Goal: Task Accomplishment & Management: Use online tool/utility

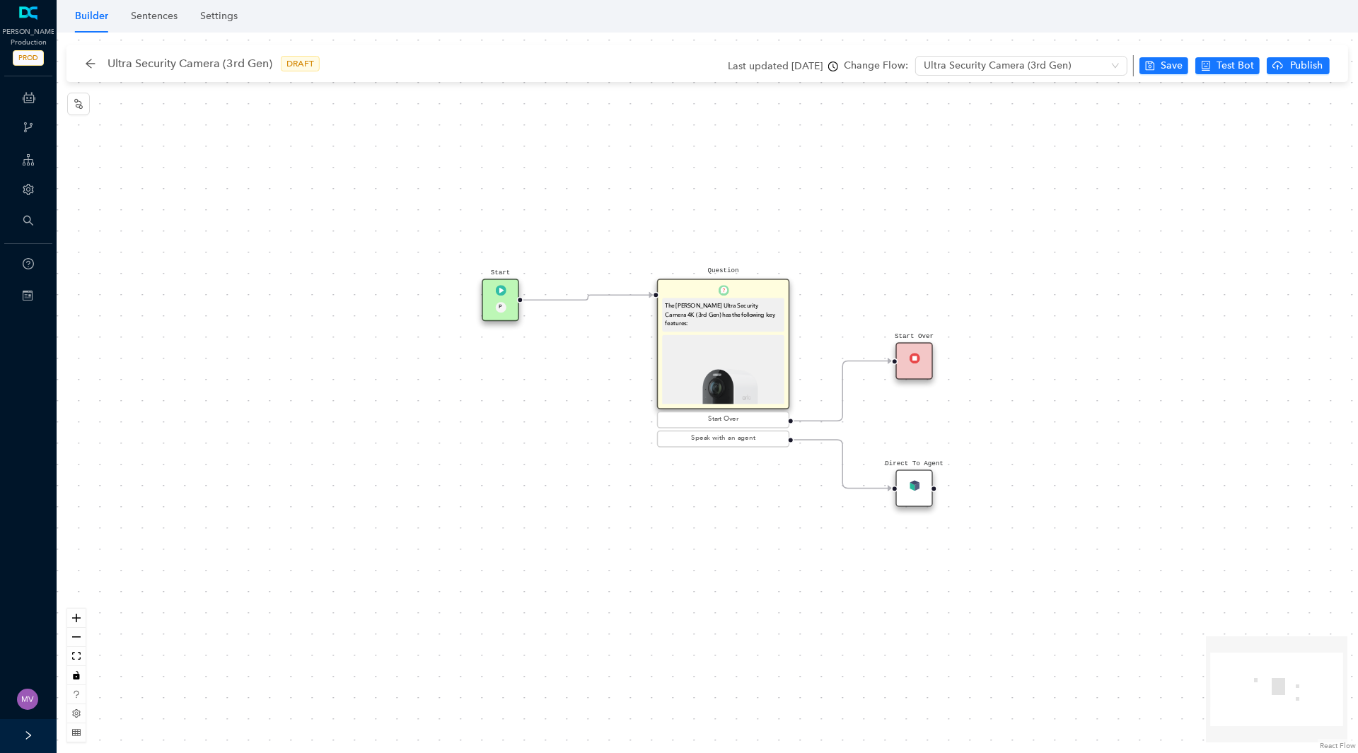
click at [776, 376] on img at bounding box center [723, 393] width 116 height 111
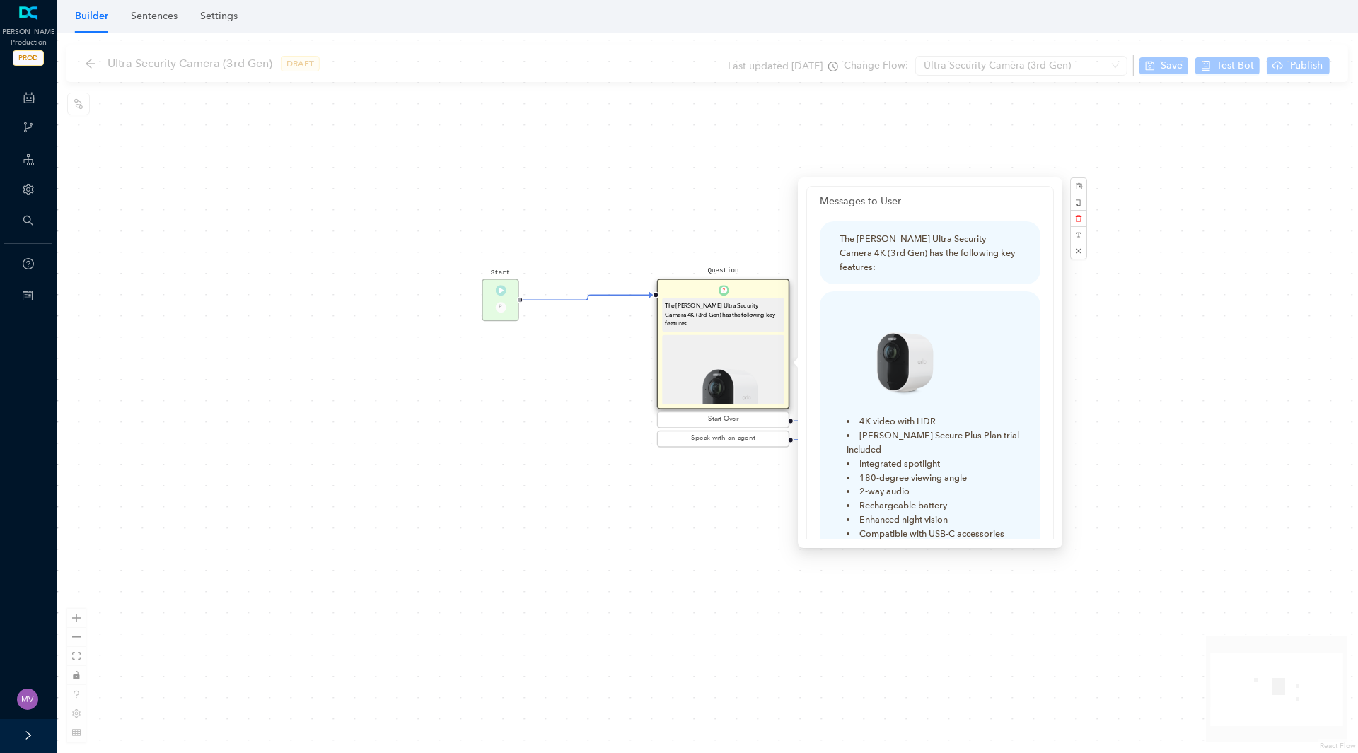
click at [776, 127] on div "Start P Question The Arlo Ultra Security Camera 4K (3rd Gen) has the following …" at bounding box center [707, 393] width 1301 height 721
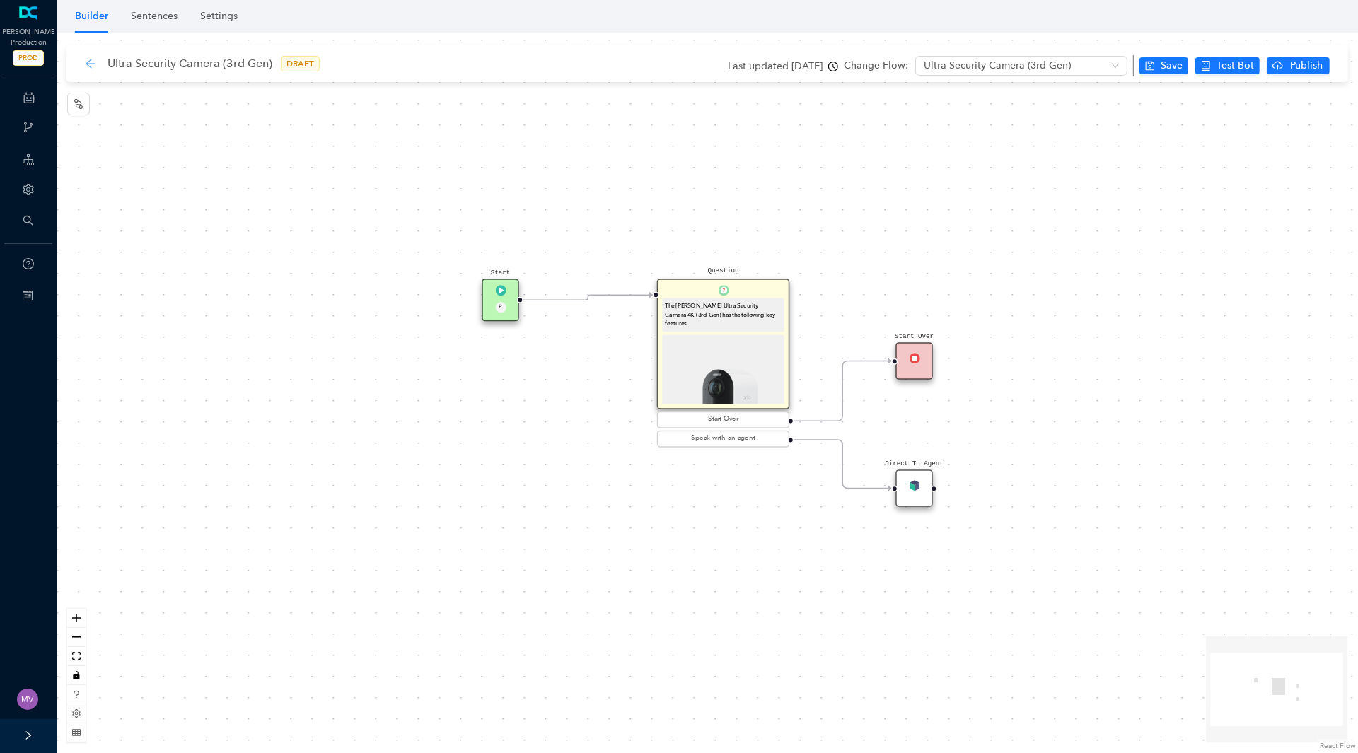
click at [91, 67] on icon "arrow-left" at bounding box center [90, 63] width 9 height 9
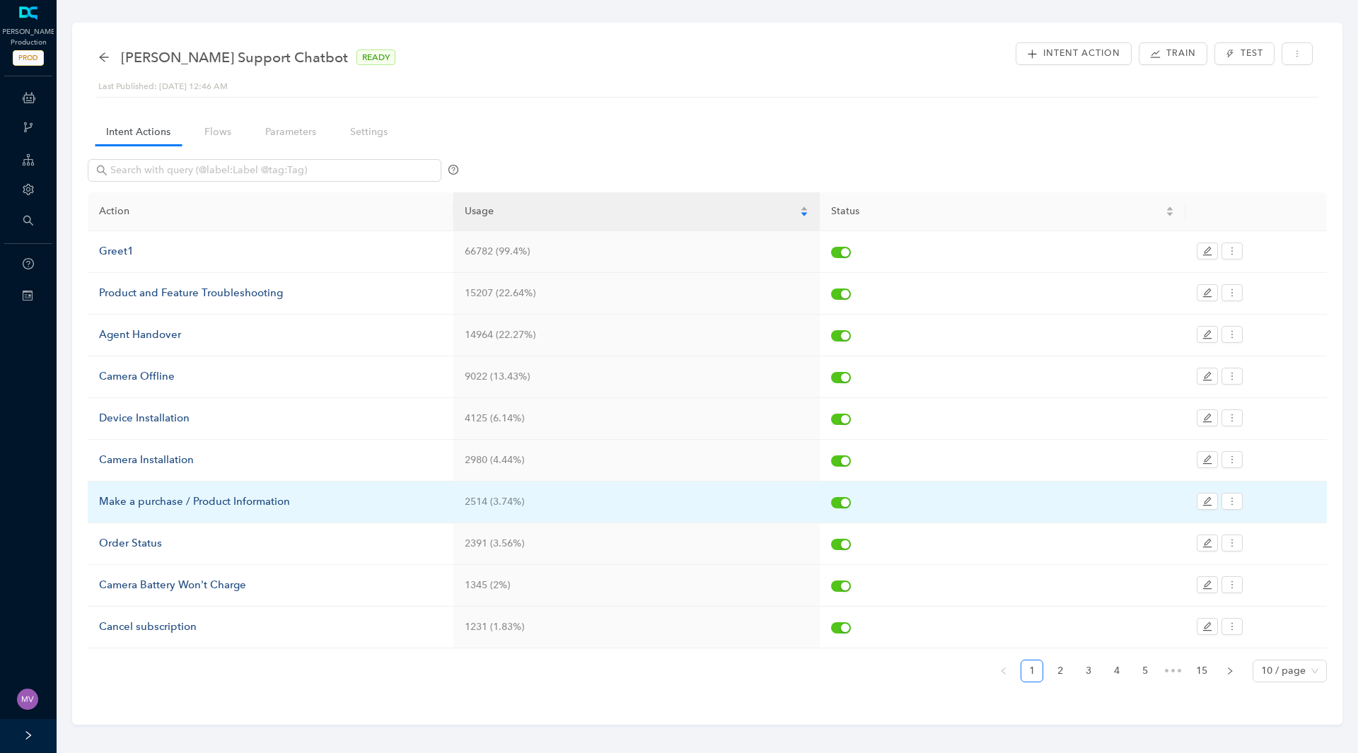
click at [213, 499] on div "Make a purchase / Product Information" at bounding box center [270, 502] width 343 height 17
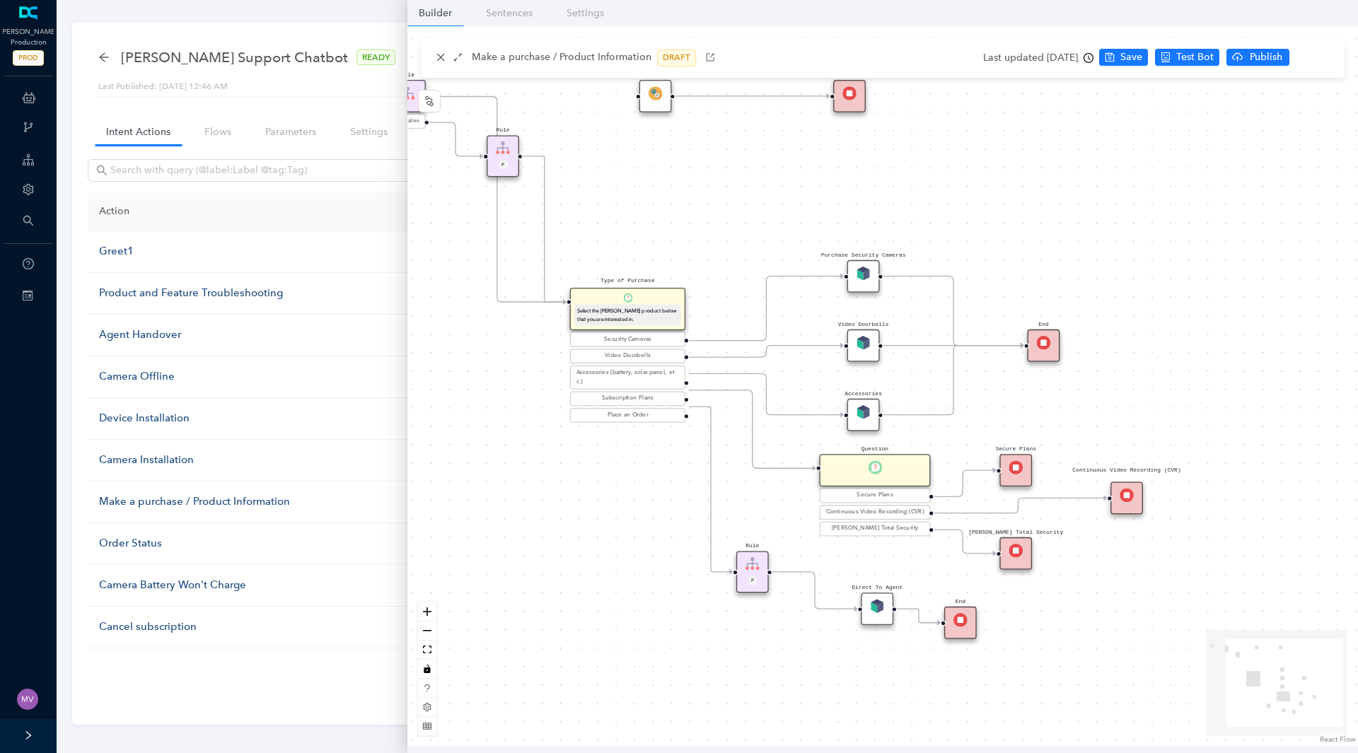
drag, startPoint x: 1209, startPoint y: 293, endPoint x: 955, endPoint y: 263, distance: 255.6
click at [955, 263] on div "Rule P Start Type of Purchase Select the Arlo product below that you are intere…" at bounding box center [882, 386] width 950 height 721
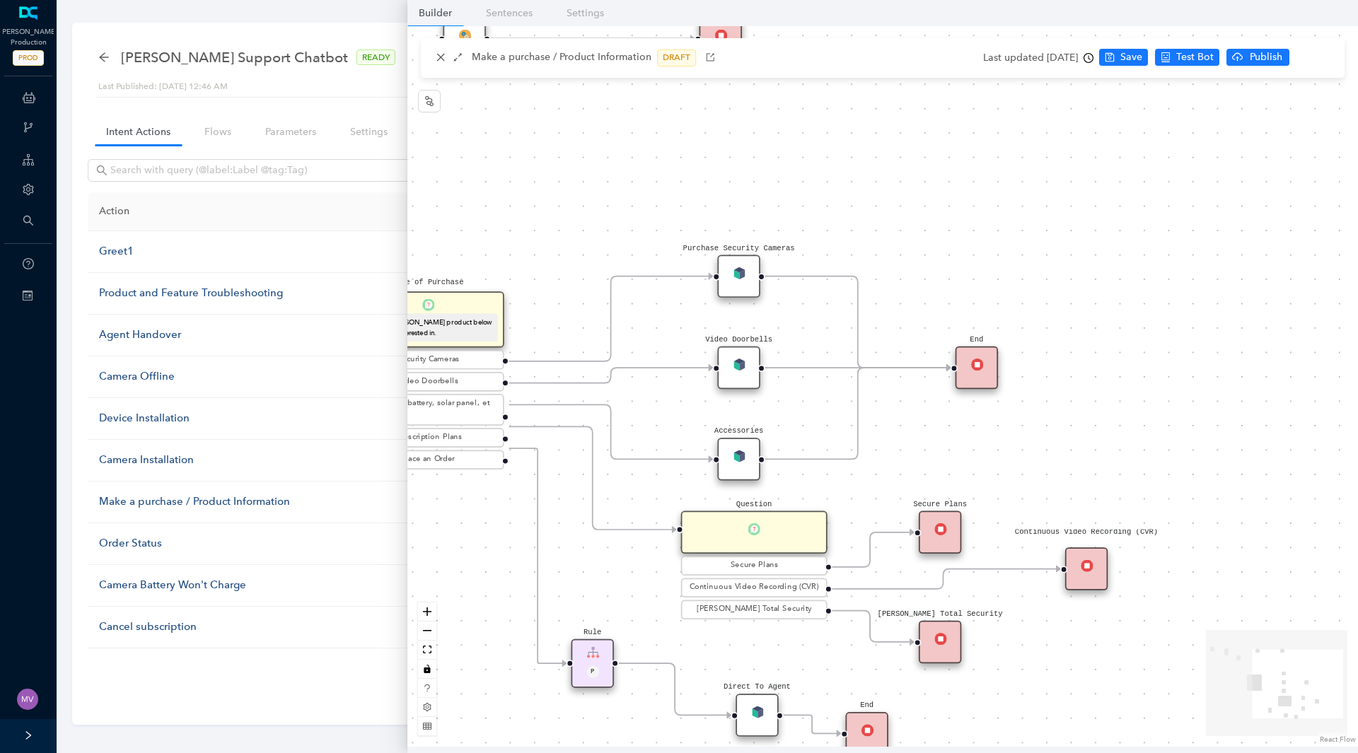
click at [740, 281] on div "Purchase Security Cameras" at bounding box center [738, 276] width 42 height 42
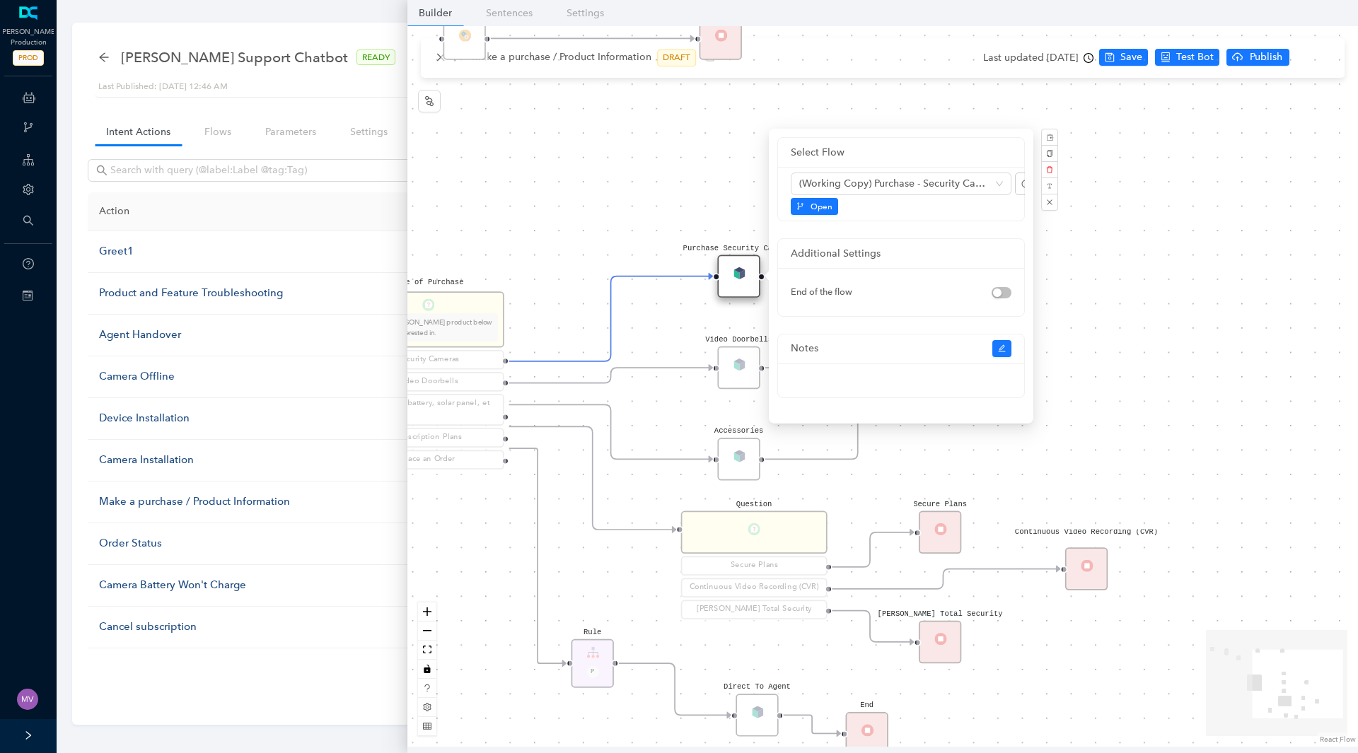
click at [1098, 293] on div "Rule P Start Type of Purchase Select the Arlo product below that you are intere…" at bounding box center [882, 386] width 950 height 721
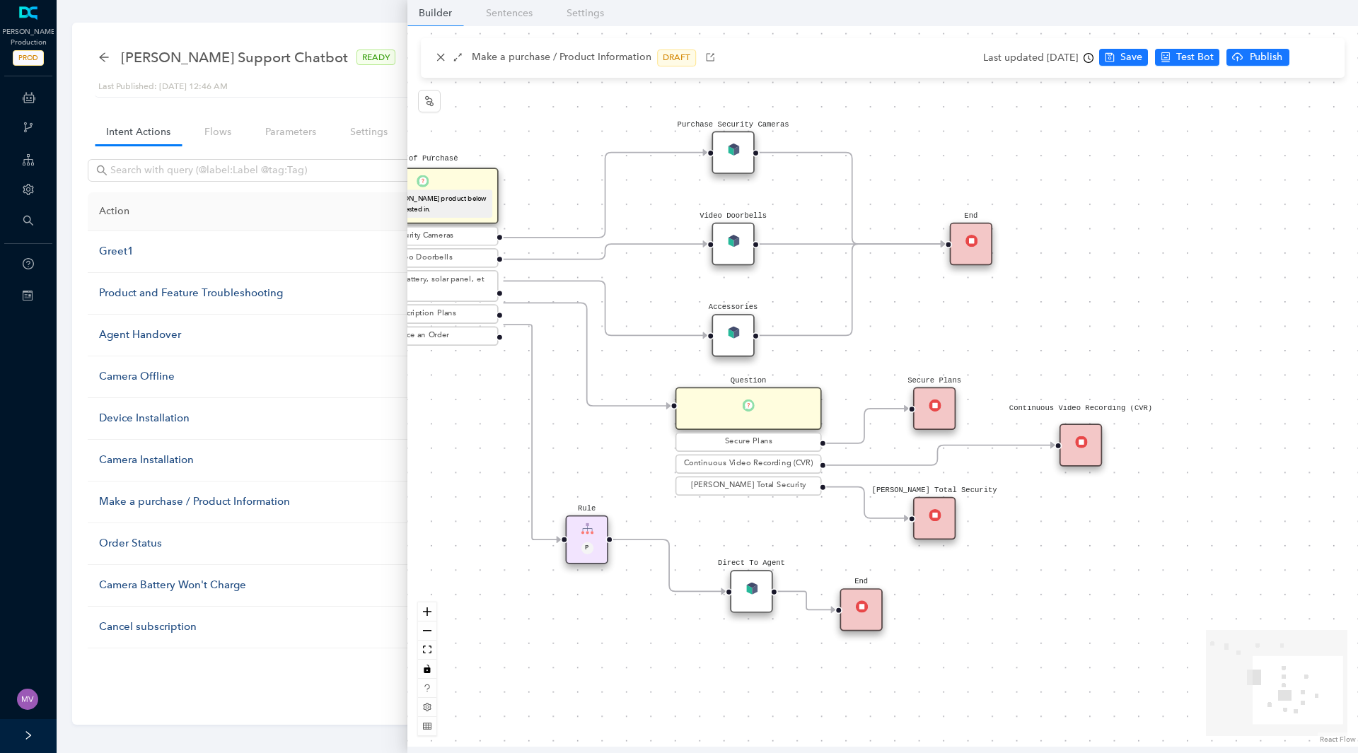
drag, startPoint x: 578, startPoint y: 549, endPoint x: 573, endPoint y: 426, distance: 123.9
click at [573, 426] on div "Rule P Start Type of Purchase Select the Arlo product below that you are intere…" at bounding box center [882, 386] width 950 height 721
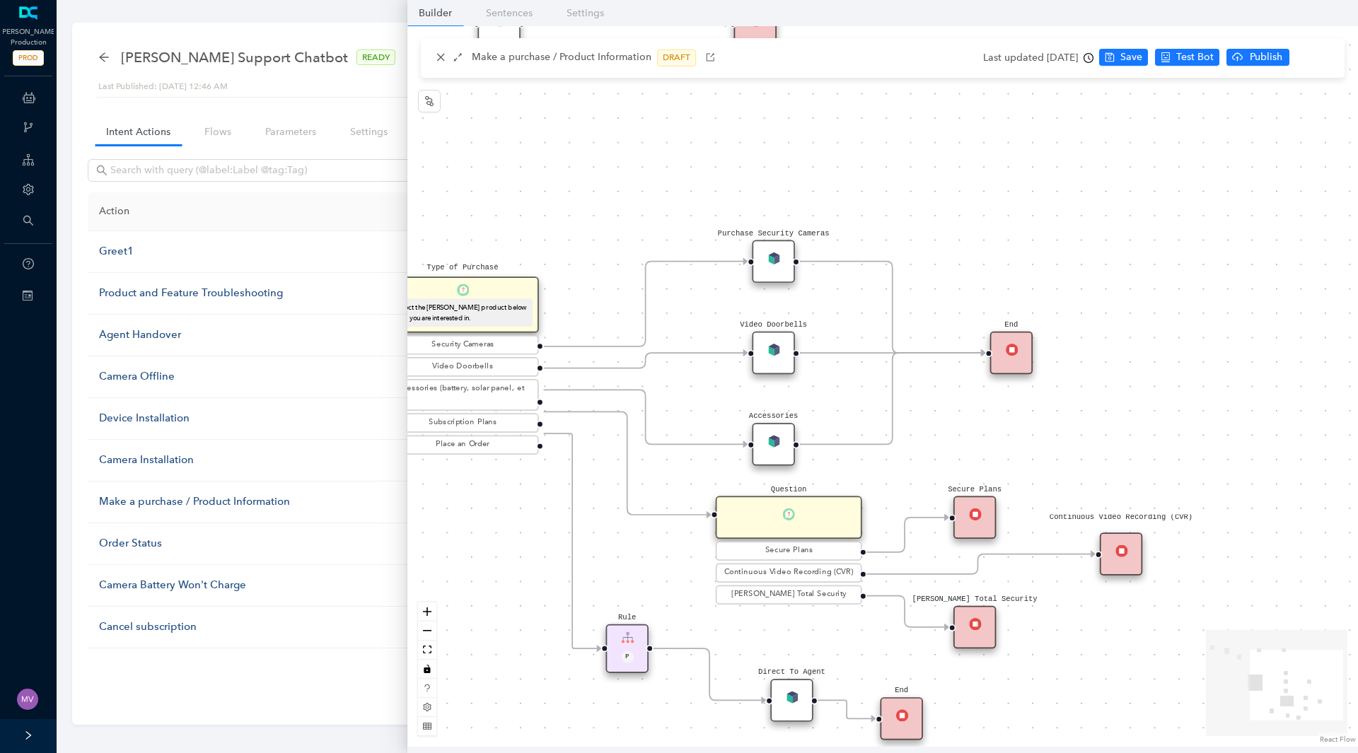
drag, startPoint x: 894, startPoint y: 183, endPoint x: 934, endPoint y: 292, distance: 116.1
click at [934, 292] on div "Rule P Start Type of Purchase Select the Arlo product below that you are intere…" at bounding box center [882, 386] width 950 height 721
click at [769, 256] on img at bounding box center [773, 258] width 12 height 12
click at [776, 262] on img at bounding box center [773, 258] width 12 height 12
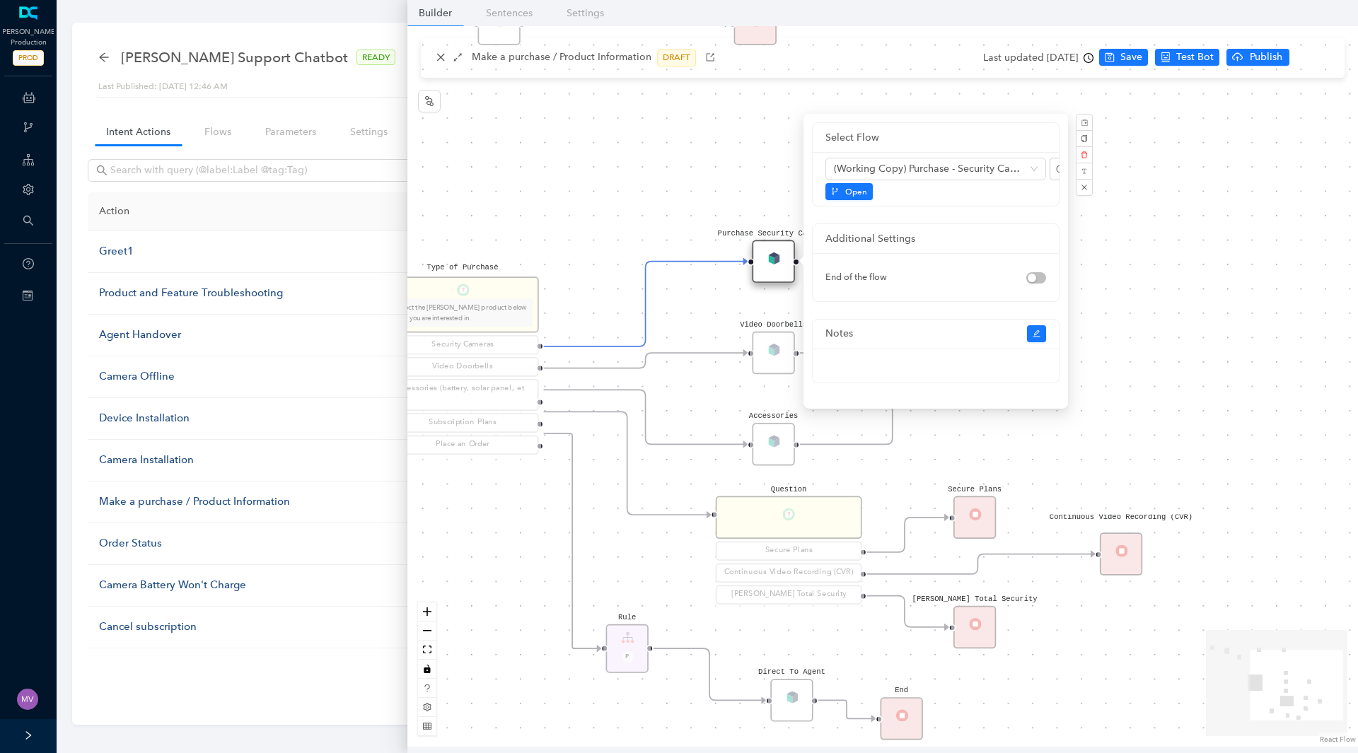
click at [1210, 263] on div "Rule P Start Type of Purchase Select the Arlo product below that you are intere…" at bounding box center [882, 386] width 950 height 721
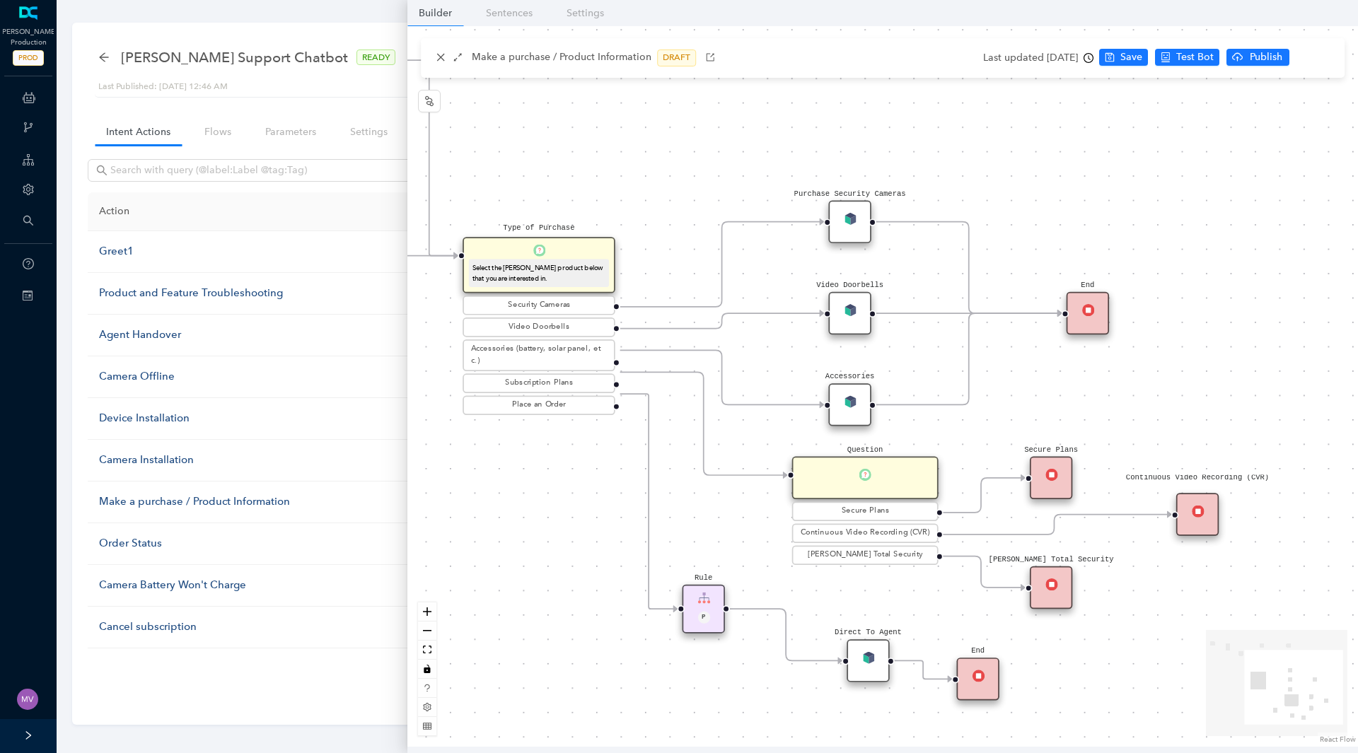
drag, startPoint x: 1137, startPoint y: 238, endPoint x: 1185, endPoint y: 209, distance: 56.2
click at [1185, 209] on div "Rule P Start Type of Purchase Select the Arlo product below that you are intere…" at bounding box center [882, 386] width 950 height 721
click at [851, 231] on div "Purchase Security Cameras" at bounding box center [849, 222] width 42 height 42
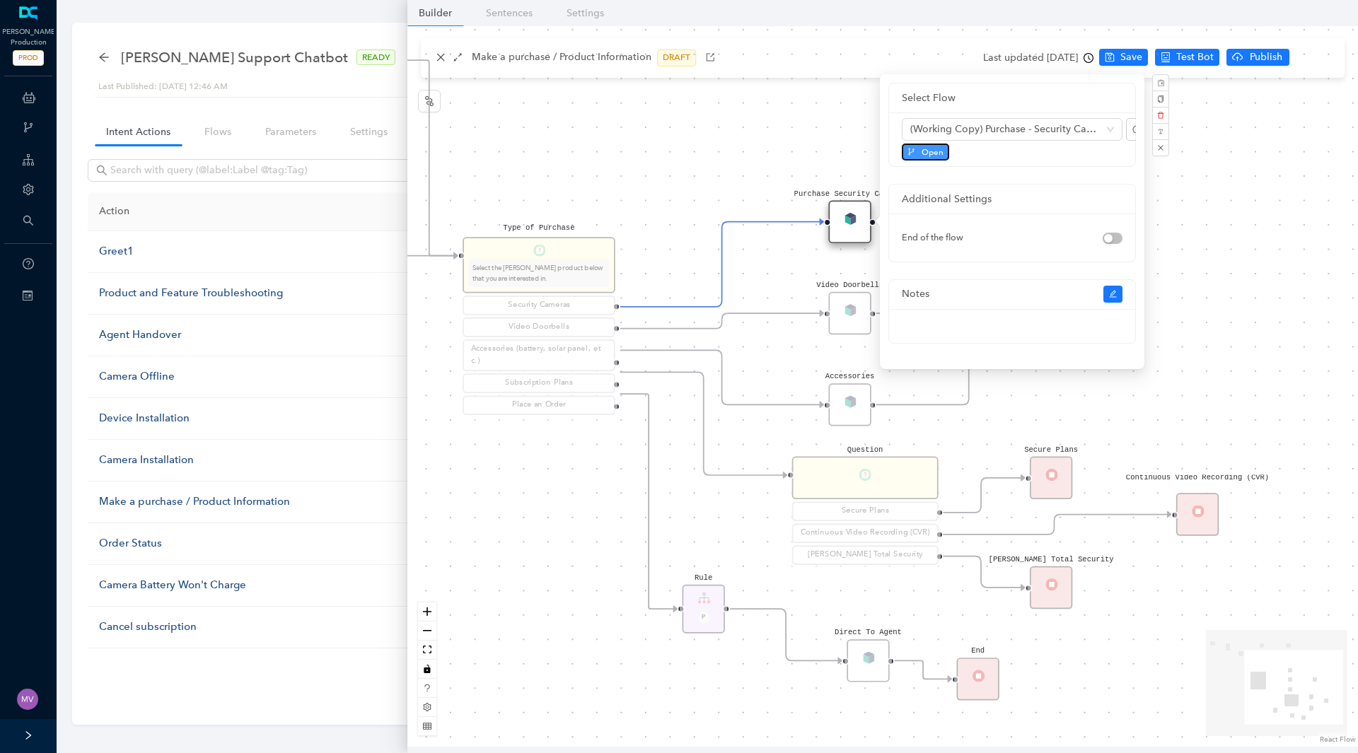
click at [924, 149] on span "Open" at bounding box center [932, 152] width 22 height 13
click at [847, 313] on div "Video Doorbells" at bounding box center [849, 313] width 42 height 42
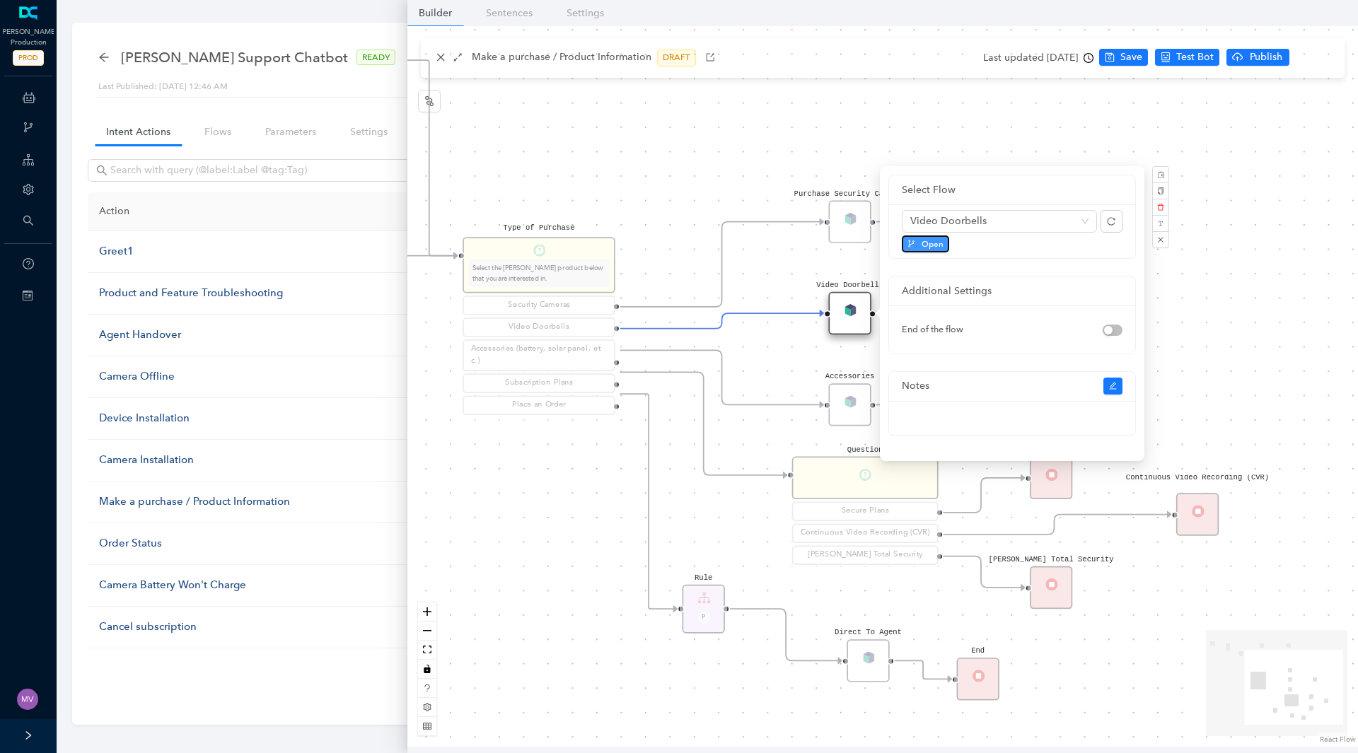
click at [925, 245] on span "Open" at bounding box center [932, 244] width 22 height 13
click at [788, 377] on div "Rule P Start Type of Purchase Select the Arlo product below that you are intere…" at bounding box center [882, 386] width 950 height 721
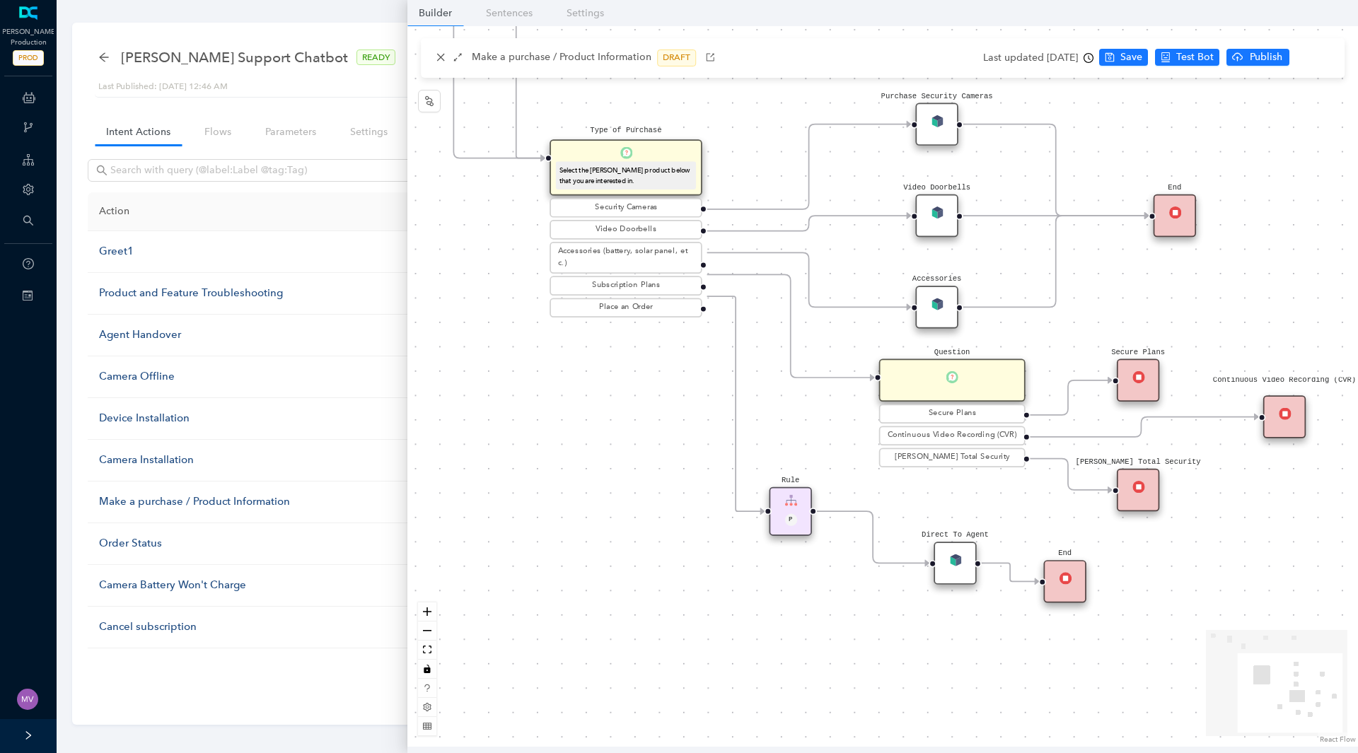
drag, startPoint x: 711, startPoint y: 530, endPoint x: 798, endPoint y: 432, distance: 130.7
click at [798, 432] on div "Rule P Start Type of Purchase Select the Arlo product below that you are intere…" at bounding box center [882, 386] width 950 height 721
drag, startPoint x: 810, startPoint y: 129, endPoint x: 846, endPoint y: 315, distance: 190.3
click at [846, 315] on g at bounding box center [735, 225] width 1045 height 738
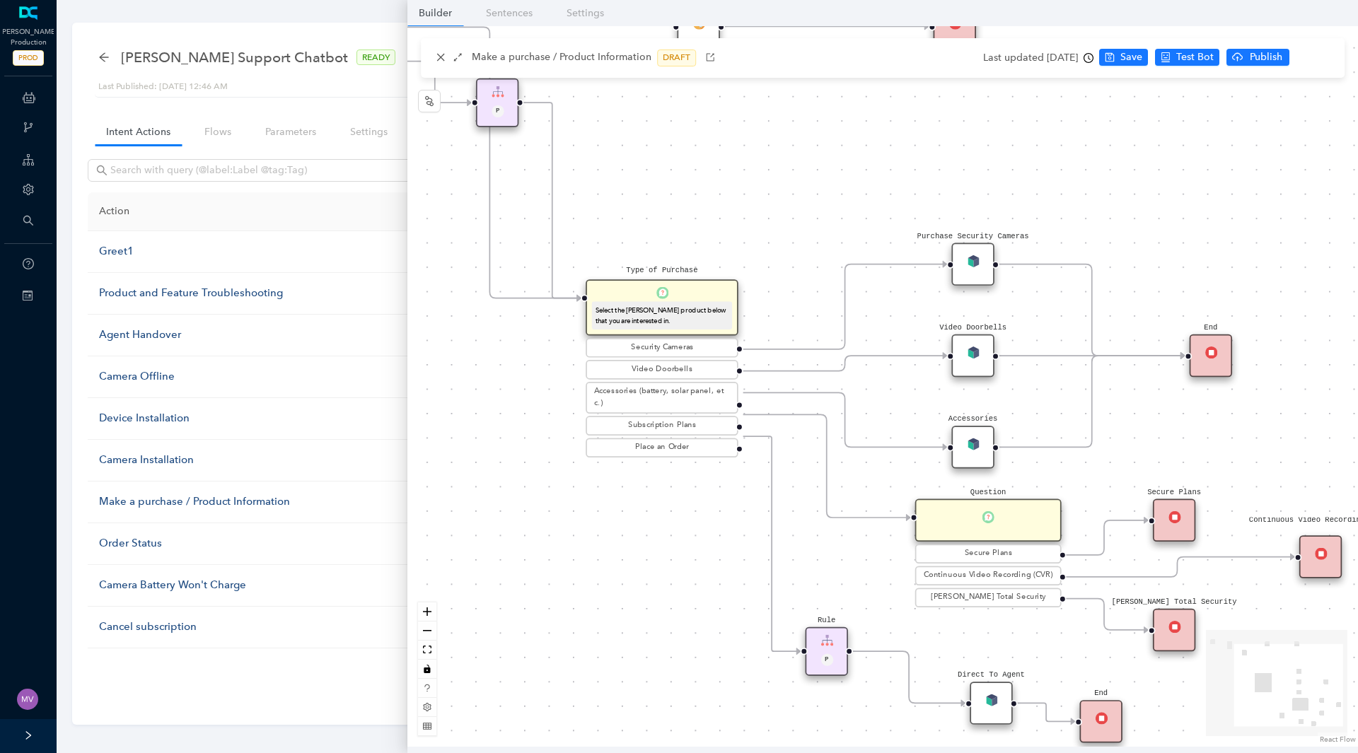
drag, startPoint x: 752, startPoint y: 143, endPoint x: 788, endPoint y: 283, distance: 144.6
click at [788, 283] on div "Rule P Start Type of Purchase Select the Arlo product below that you are intere…" at bounding box center [882, 386] width 950 height 721
click at [440, 62] on icon "close" at bounding box center [441, 57] width 10 height 10
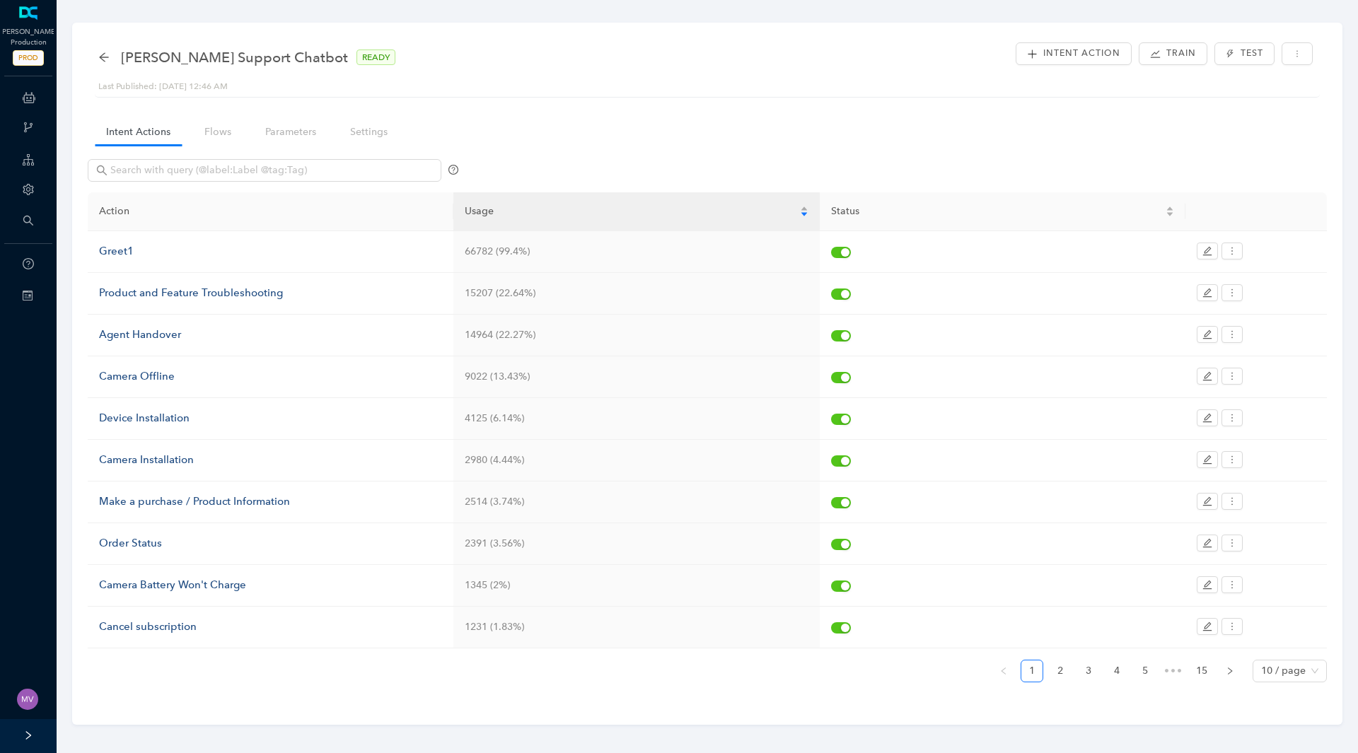
click at [440, 62] on div "Arlo Support Chatbot READY" at bounding box center [707, 57] width 1218 height 28
click at [600, 692] on div "Action Usage Status Greet1 66782 (99.4%) Product and Feature Troubleshooting 15…" at bounding box center [707, 442] width 1239 height 501
click at [618, 114] on div "Intent Actions Flows Parameters Settings Action Usage Status Greet1 66782 (99.4…" at bounding box center [707, 410] width 1239 height 596
click at [744, 89] on div "Last Published: September 5, 2025 12:46 AM" at bounding box center [707, 86] width 1218 height 13
drag, startPoint x: 701, startPoint y: 62, endPoint x: 689, endPoint y: 62, distance: 12.7
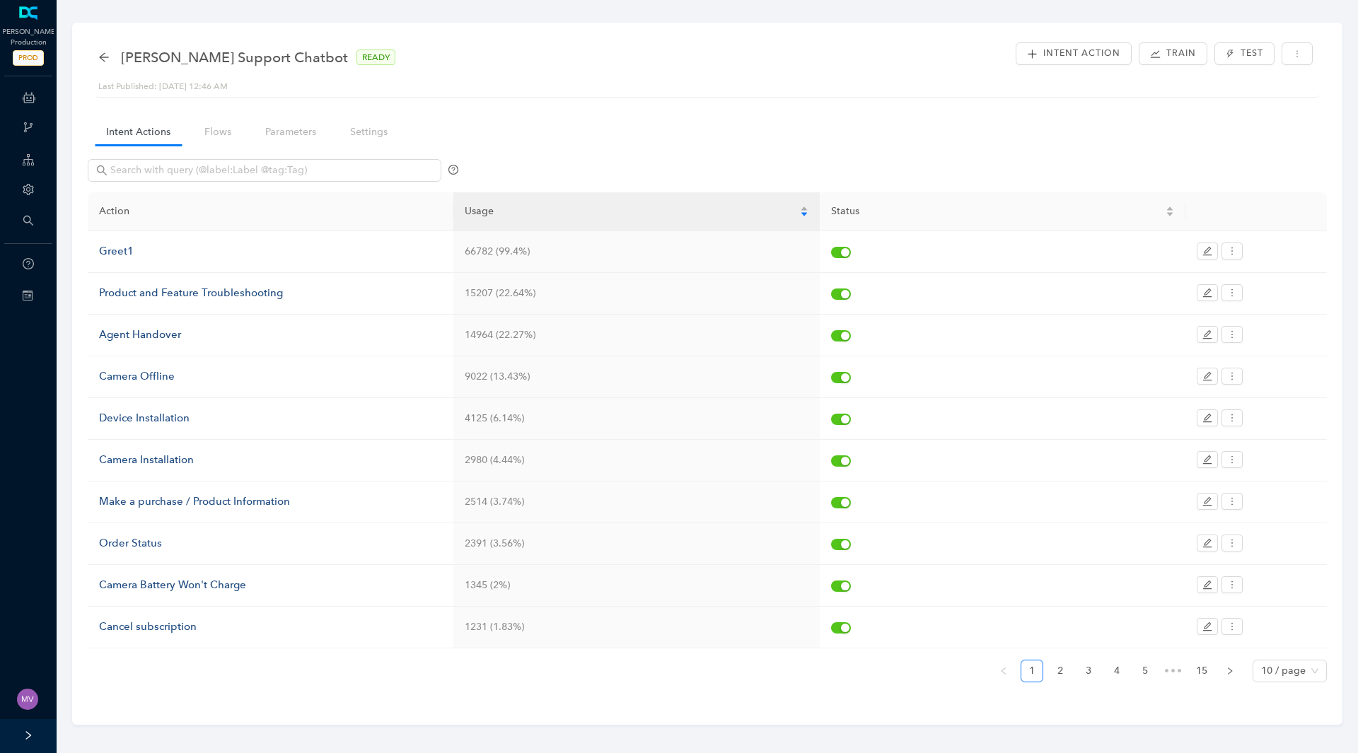
click at [701, 62] on div "Arlo Support Chatbot READY" at bounding box center [707, 57] width 1218 height 28
click at [523, 48] on div "Arlo Support Chatbot READY" at bounding box center [707, 57] width 1218 height 28
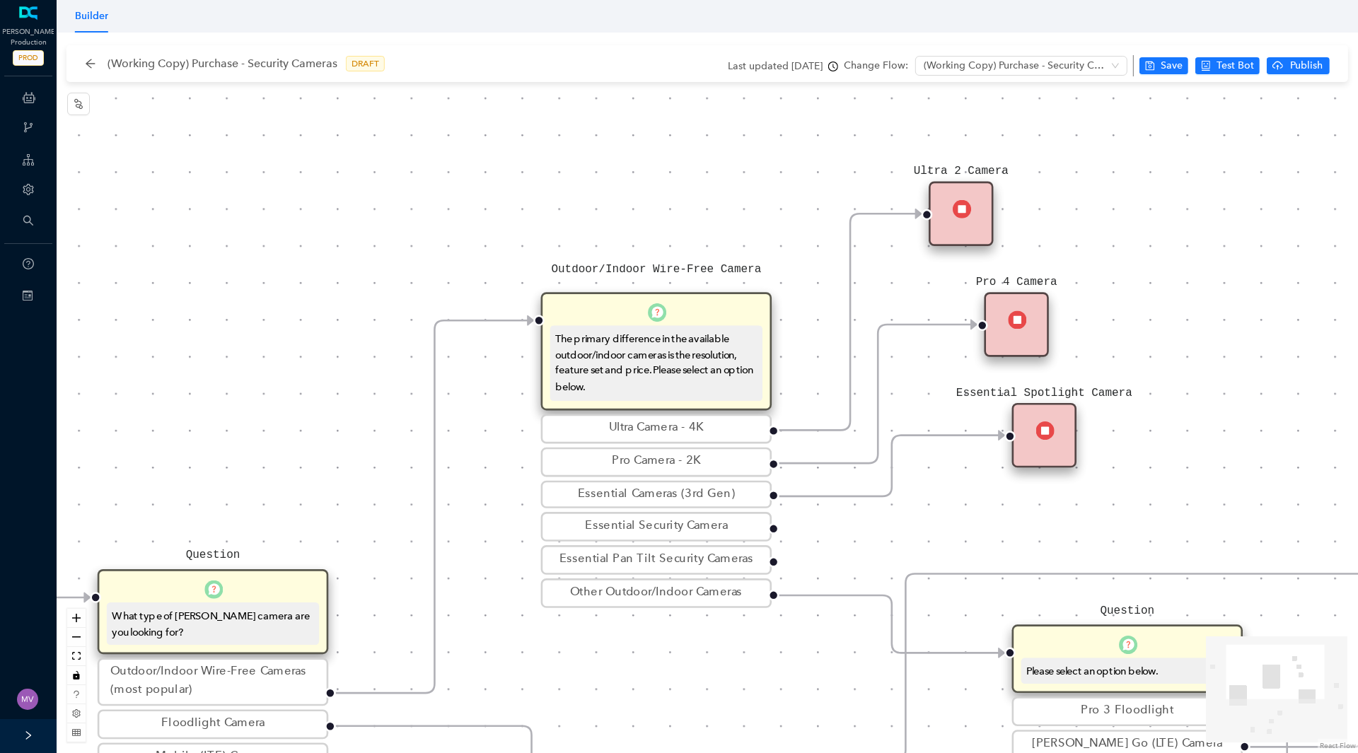
drag, startPoint x: 760, startPoint y: 109, endPoint x: 803, endPoint y: 248, distance: 145.8
click at [803, 248] on div "Rule P Start Question What type of [PERSON_NAME] camera are you looking for? Ou…" at bounding box center [707, 393] width 1301 height 721
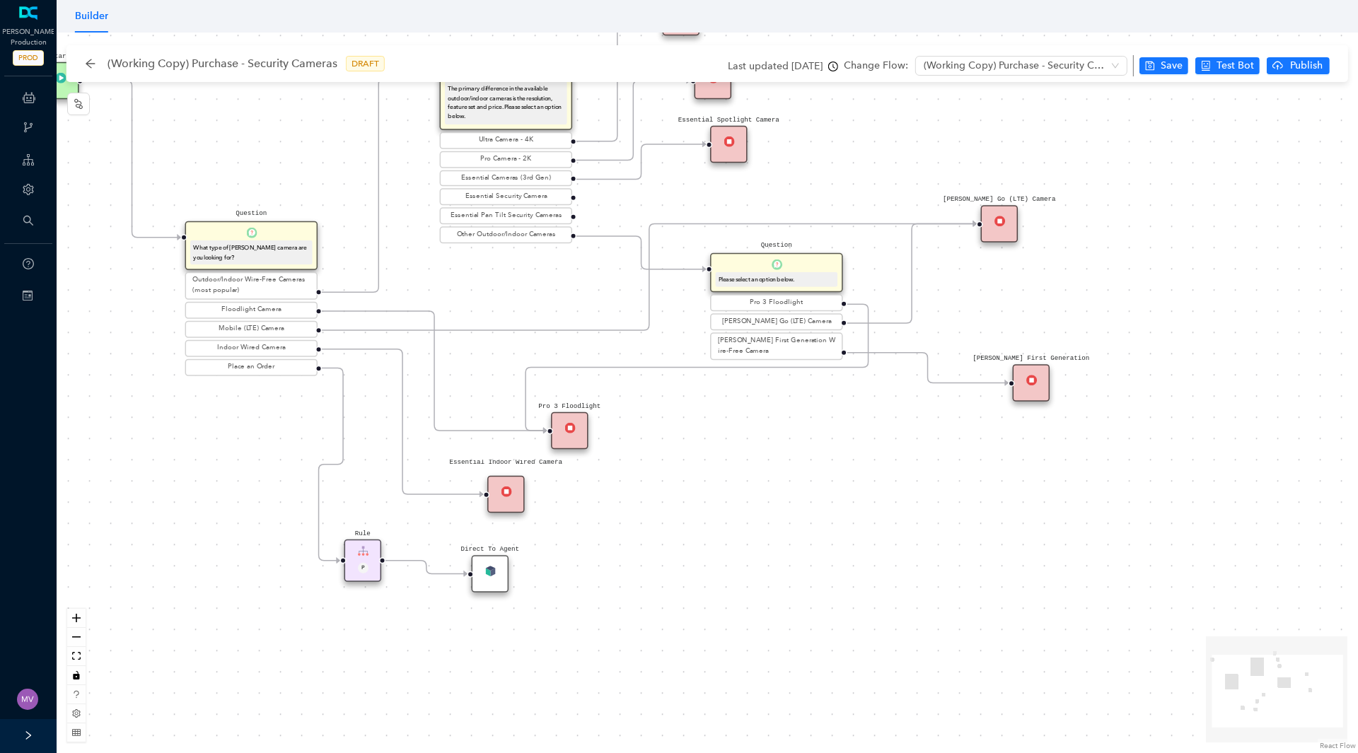
drag, startPoint x: 1107, startPoint y: 498, endPoint x: 834, endPoint y: 164, distance: 431.2
click at [834, 164] on div "Rule P Start Question What type of [PERSON_NAME] camera are you looking for? Ou…" at bounding box center [707, 393] width 1301 height 721
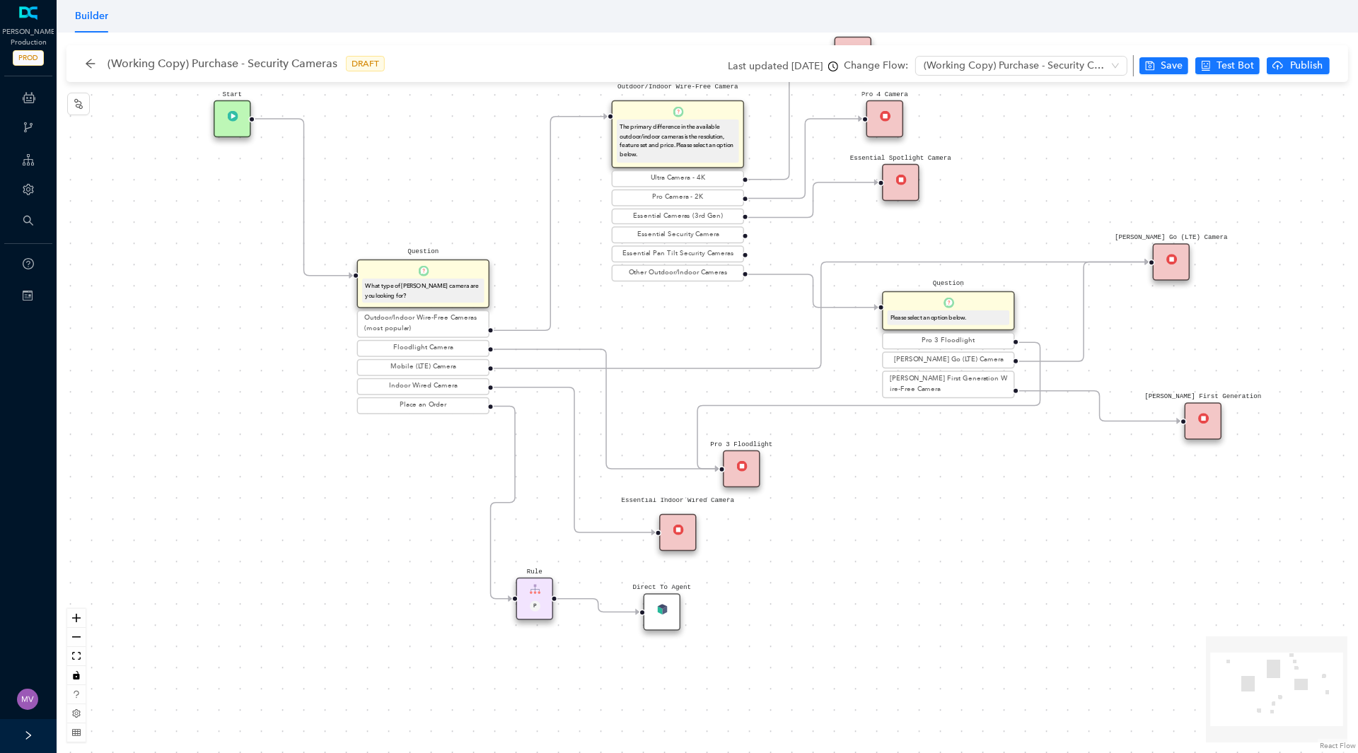
drag, startPoint x: 750, startPoint y: 489, endPoint x: 922, endPoint y: 527, distance: 176.0
click at [922, 527] on div "Rule P Start Question What type of [PERSON_NAME] camera are you looking for? Ou…" at bounding box center [707, 393] width 1301 height 721
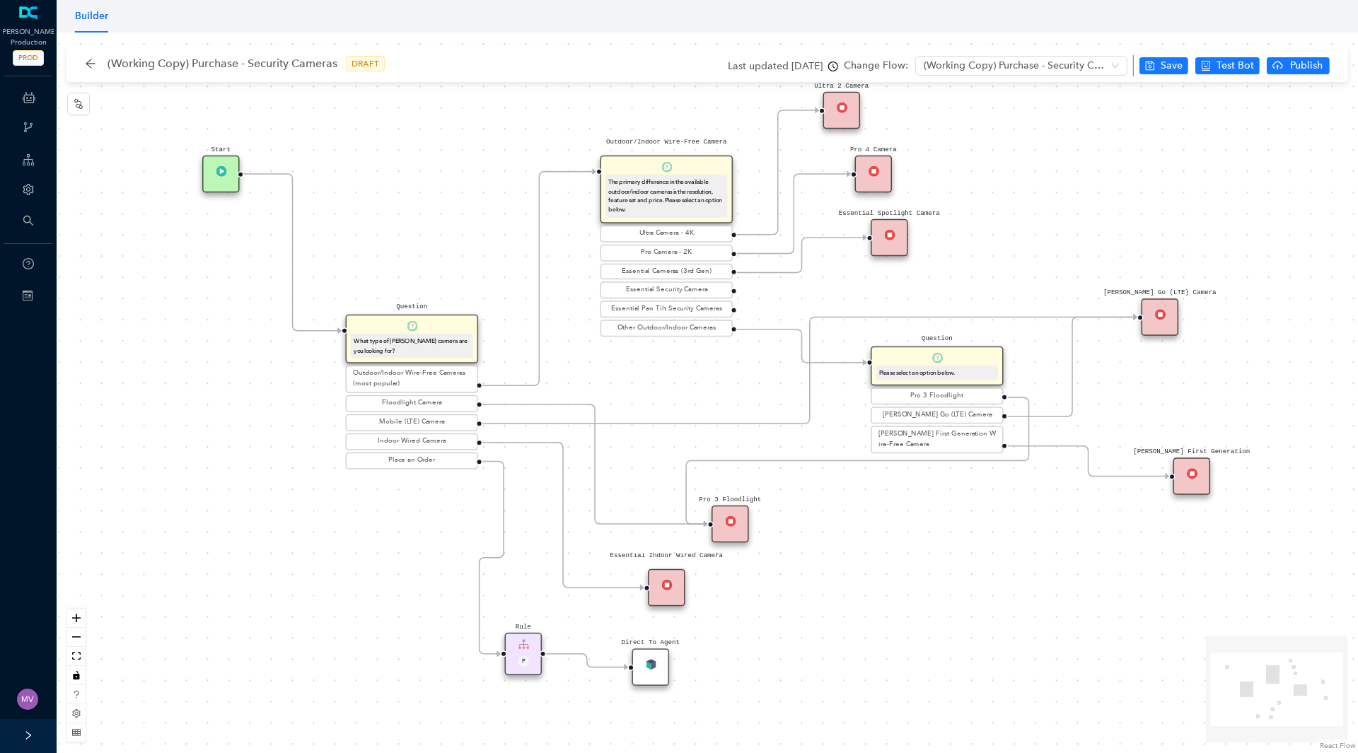
drag, startPoint x: 926, startPoint y: 488, endPoint x: 914, endPoint y: 545, distance: 58.5
click at [914, 545] on div "Rule P Start Question What type of [PERSON_NAME] camera are you looking for? Ou…" at bounding box center [707, 393] width 1301 height 721
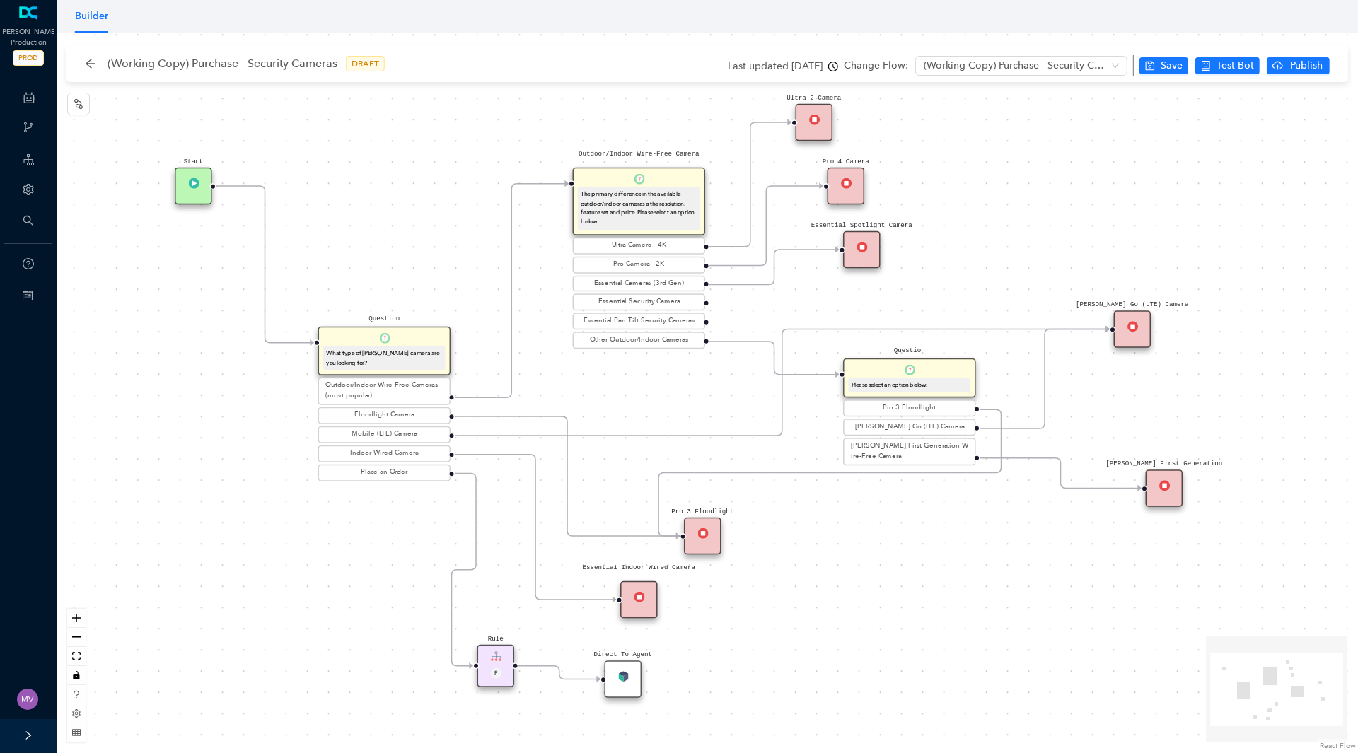
drag, startPoint x: 916, startPoint y: 525, endPoint x: 890, endPoint y: 535, distance: 28.6
click at [890, 535] on div "Rule P Start Question What type of [PERSON_NAME] camera are you looking for? Ou…" at bounding box center [707, 393] width 1301 height 721
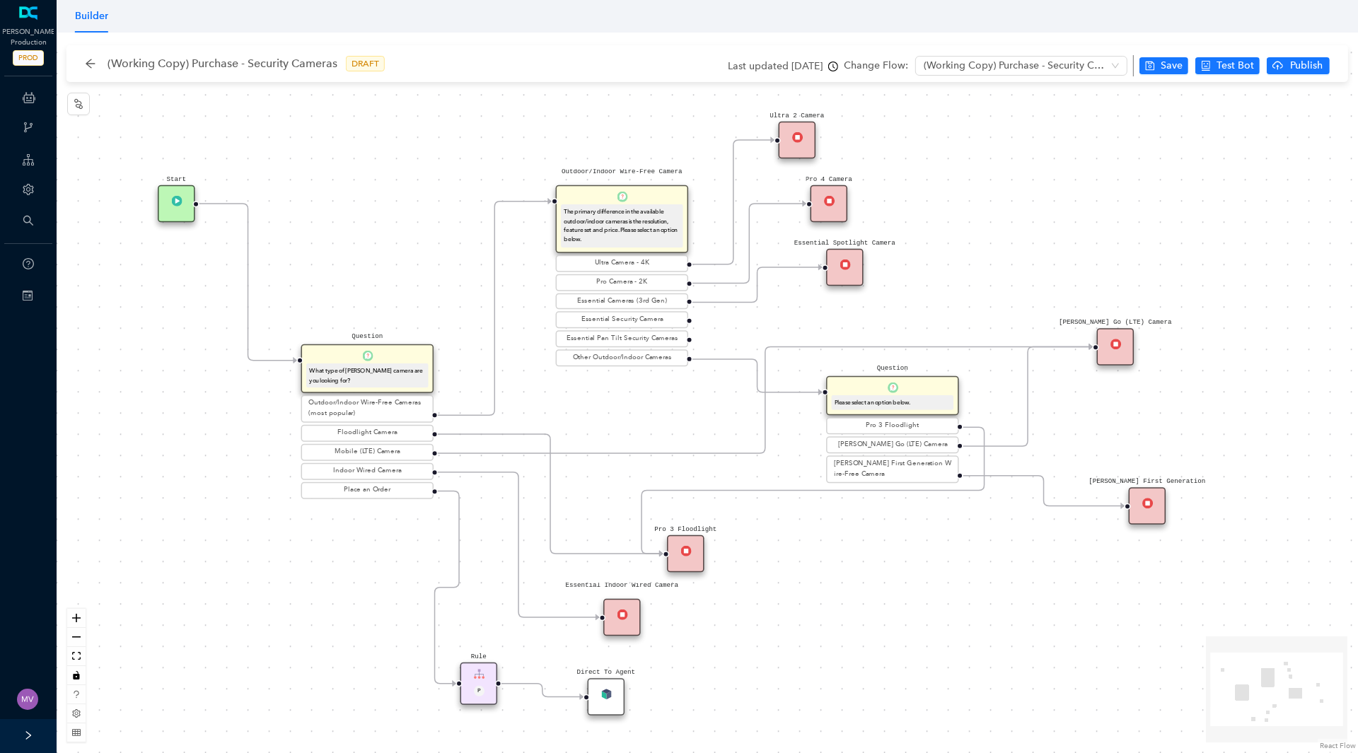
drag, startPoint x: 890, startPoint y: 535, endPoint x: 873, endPoint y: 552, distance: 24.5
click at [873, 552] on div "Rule P Start Question What type of [PERSON_NAME] camera are you looking for? Ou…" at bounding box center [707, 393] width 1301 height 721
click at [917, 447] on div "[PERSON_NAME] Go (LTE) Camera" at bounding box center [892, 445] width 127 height 11
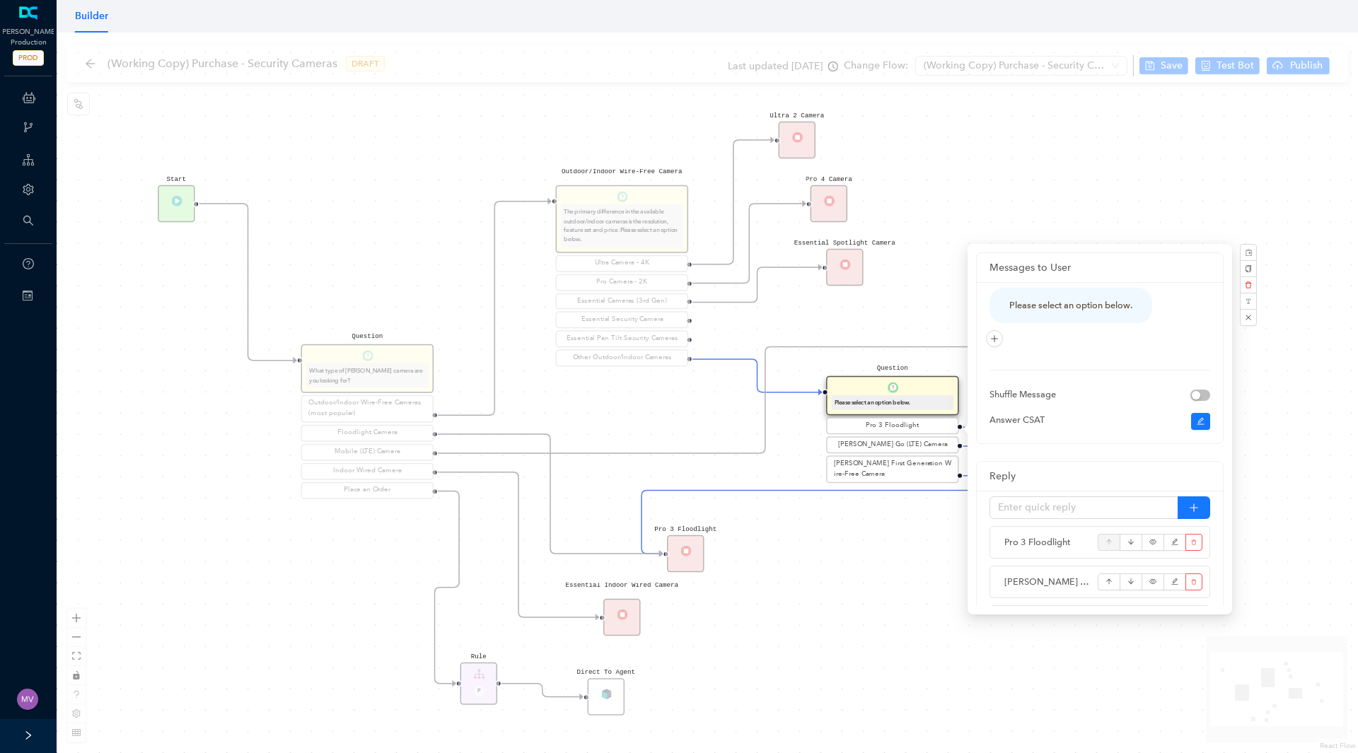
drag, startPoint x: 805, startPoint y: 544, endPoint x: 802, endPoint y: 531, distance: 13.0
click at [804, 542] on div "Rule P Start Question What type of [PERSON_NAME] camera are you looking for? Ou…" at bounding box center [707, 393] width 1301 height 721
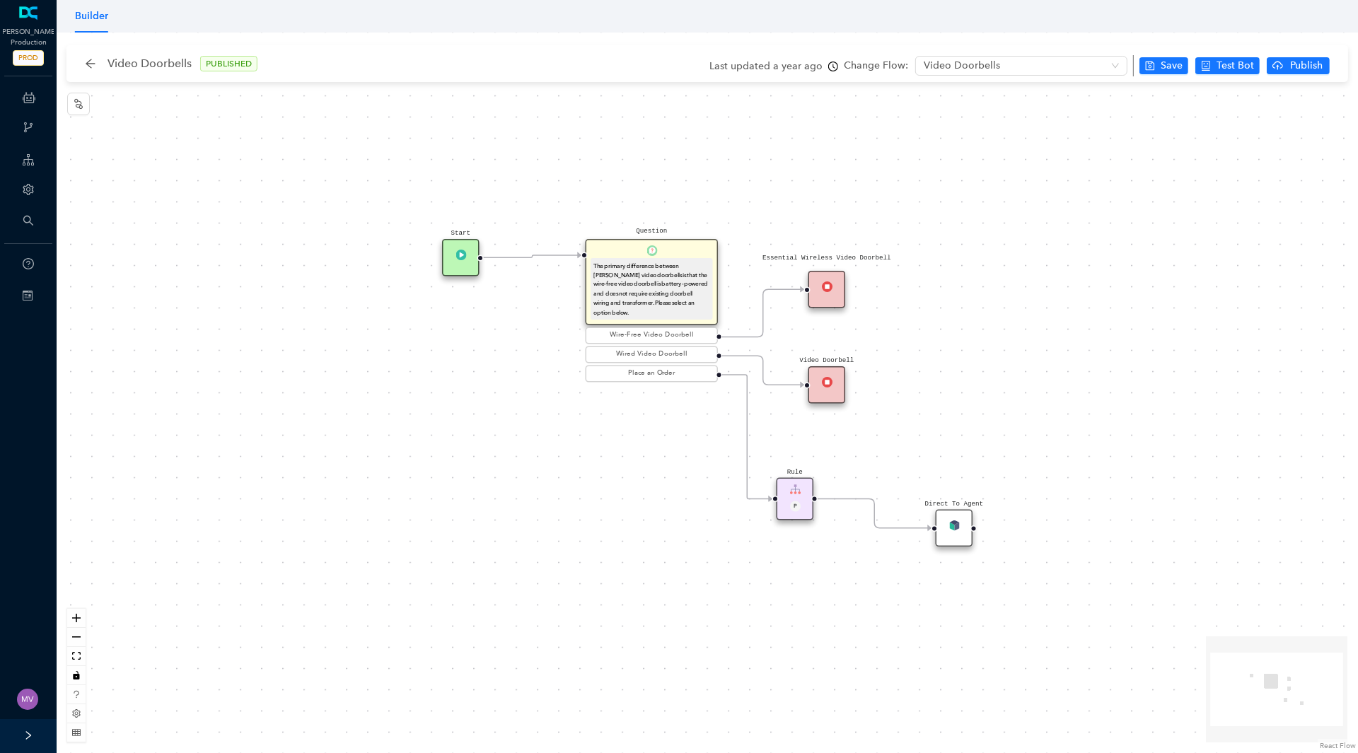
click at [93, 74] on div "Video Doorbells PUBLISHED" at bounding box center [178, 63] width 187 height 23
click at [95, 63] on icon "arrow-left" at bounding box center [90, 63] width 11 height 11
